Goal: Information Seeking & Learning: Understand process/instructions

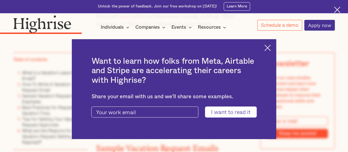
scroll to position [1293, 0]
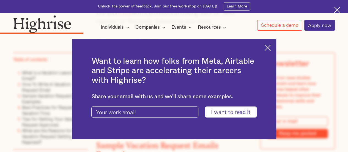
click at [273, 44] on div "Want to learn how folks from Meta, Airtable and Stripe are accelerating their c…" at bounding box center [174, 89] width 204 height 100
click at [271, 48] on img at bounding box center [267, 48] width 6 height 6
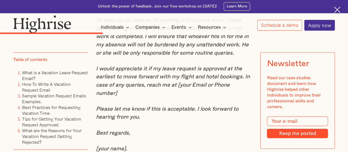
scroll to position [1540, 0]
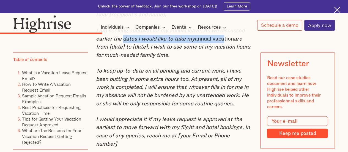
drag, startPoint x: 146, startPoint y: 54, endPoint x: 224, endPoint y: 55, distance: 77.9
click at [224, 54] on p "I am seeking approval for my annual leave. As we discussed earlier the dates I …" at bounding box center [174, 42] width 156 height 32
click at [224, 57] on p "I am seeking approval for my annual leave. As we discussed earlier the dates I …" at bounding box center [174, 42] width 156 height 32
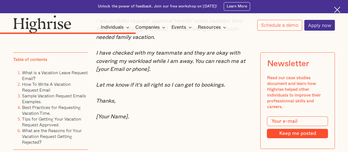
scroll to position [1816, 0]
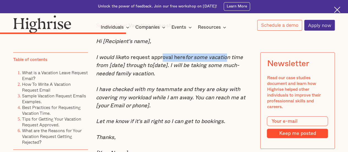
drag, startPoint x: 162, startPoint y: 68, endPoint x: 226, endPoint y: 71, distance: 63.9
click at [228, 68] on p "I would like to request approval here for some vacation time from [date] throug…" at bounding box center [174, 65] width 156 height 24
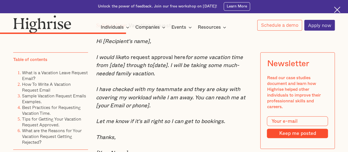
click at [221, 75] on em "for some vacation time from [date] through to[date]. I will be taking some much…" at bounding box center [169, 65] width 147 height 22
drag, startPoint x: 169, startPoint y: 76, endPoint x: 206, endPoint y: 84, distance: 37.8
click at [206, 78] on p "I would like to request approval here for some vacation time from [date] throug…" at bounding box center [174, 65] width 156 height 24
click at [163, 78] on p "I would like to request approval here for some vacation time from [date] throug…" at bounding box center [174, 65] width 156 height 24
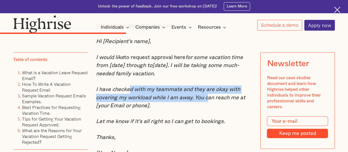
drag, startPoint x: 130, startPoint y: 98, endPoint x: 209, endPoint y: 108, distance: 78.8
click at [209, 108] on em "I have checked with my teammate and they are okay with covering my workload whi…" at bounding box center [170, 97] width 149 height 22
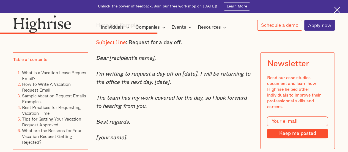
scroll to position [2228, 0]
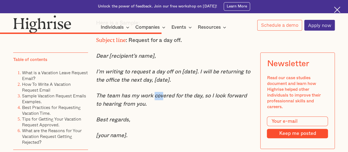
drag, startPoint x: 161, startPoint y: 109, endPoint x: 168, endPoint y: 109, distance: 6.9
click at [167, 106] on em "The team has my work covered for the day, so I look forward to hearing from you." at bounding box center [171, 100] width 151 height 14
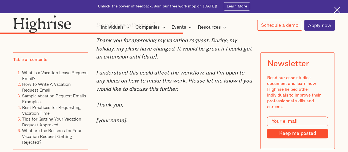
scroll to position [2393, 0]
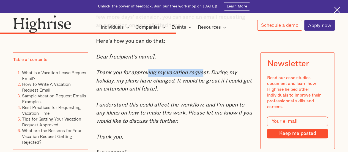
drag, startPoint x: 183, startPoint y: 89, endPoint x: 208, endPoint y: 93, distance: 25.0
click at [206, 91] on em "Thank you for approving my vacation request. During my holiday, my plans have c…" at bounding box center [174, 81] width 156 height 22
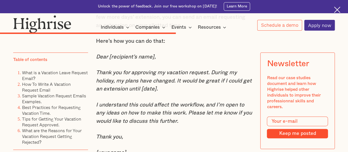
click at [208, 91] on em "Thank you for approving my vacation request. During my holiday, my plans have c…" at bounding box center [174, 81] width 156 height 22
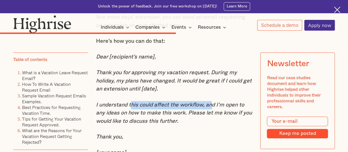
drag, startPoint x: 131, startPoint y: 120, endPoint x: 215, endPoint y: 122, distance: 83.6
click at [214, 123] on em "I understand this could affect the workflow, and I’m open to any ideas on how t…" at bounding box center [174, 113] width 156 height 22
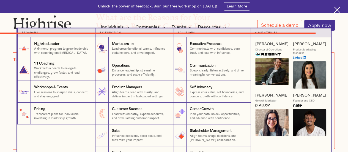
scroll to position [3879, 0]
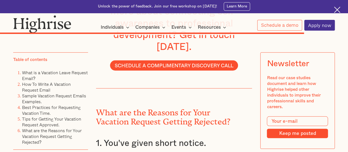
click at [337, 10] on img at bounding box center [337, 10] width 6 height 6
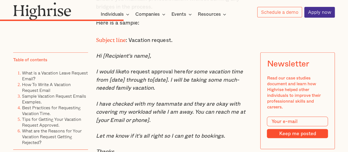
scroll to position [1800, 0]
